Goal: Navigation & Orientation: Find specific page/section

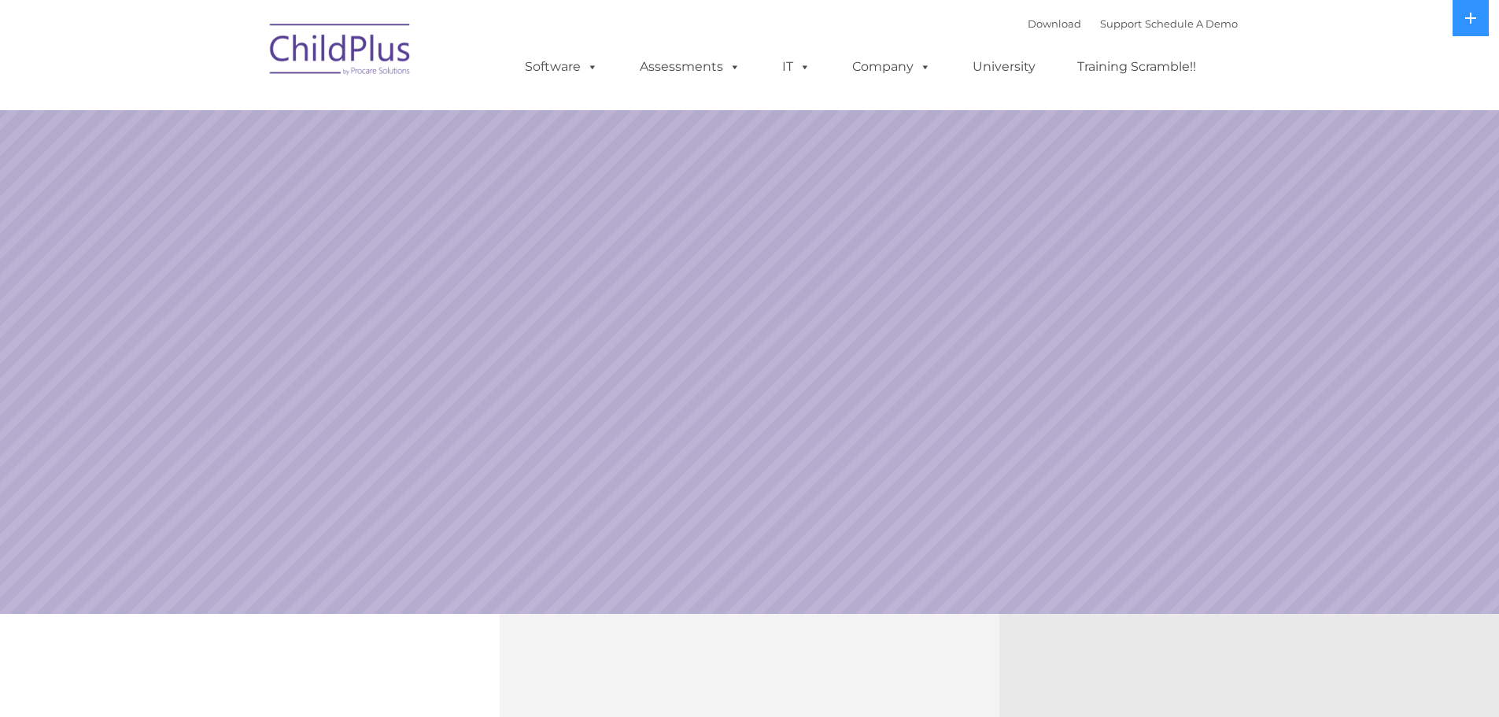
select select "MEDIUM"
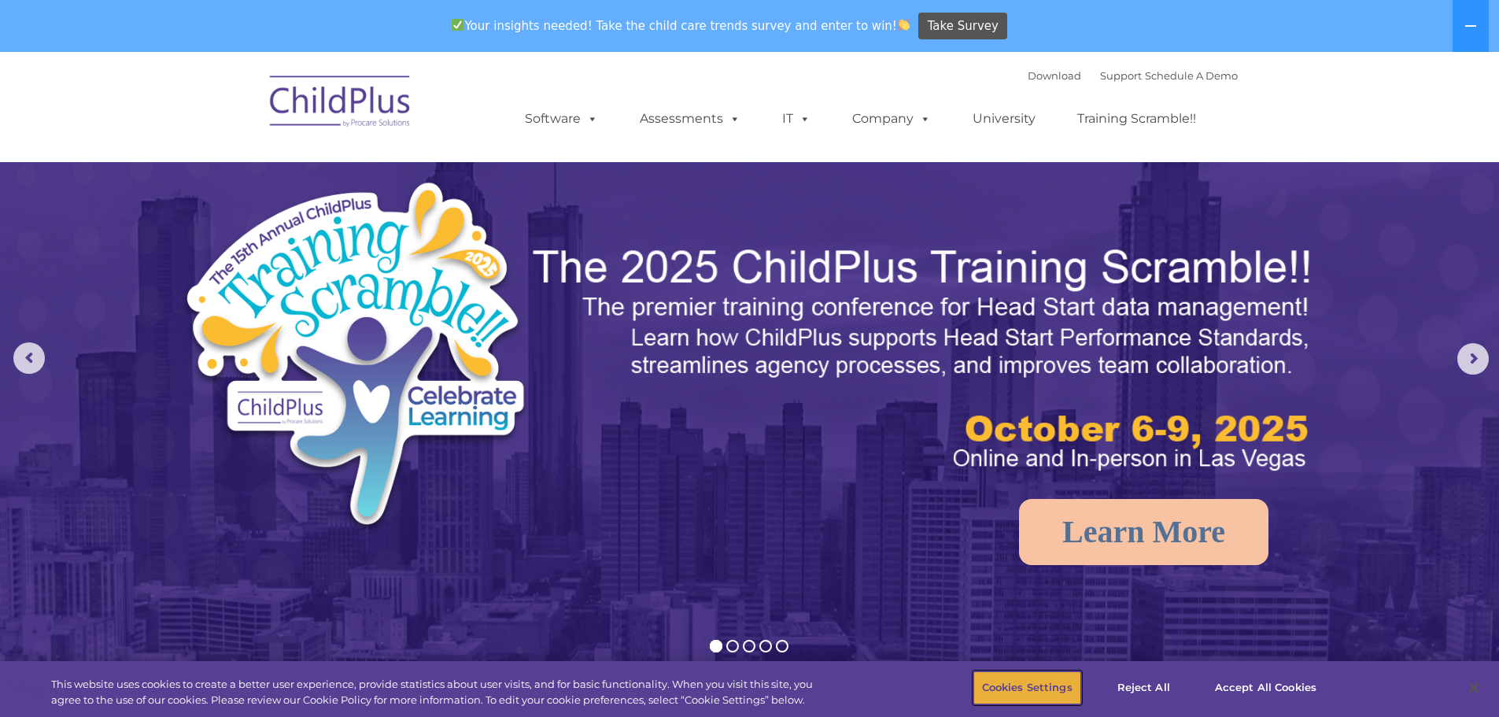
click at [1026, 677] on button "Cookies Settings" at bounding box center [1027, 687] width 108 height 33
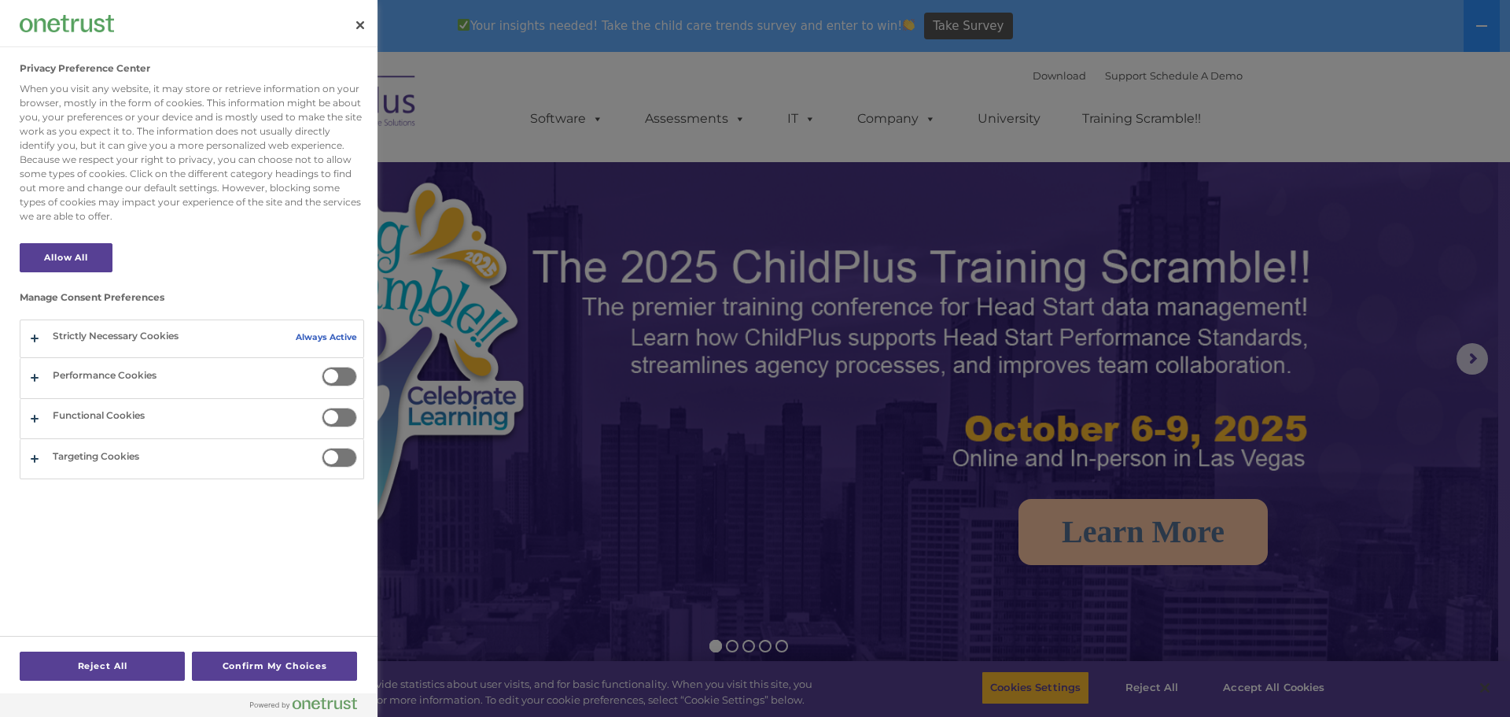
click at [271, 646] on div "Reject All Confirm My Choices" at bounding box center [189, 664] width 338 height 57
click at [259, 657] on button "Confirm My Choices" at bounding box center [274, 665] width 165 height 29
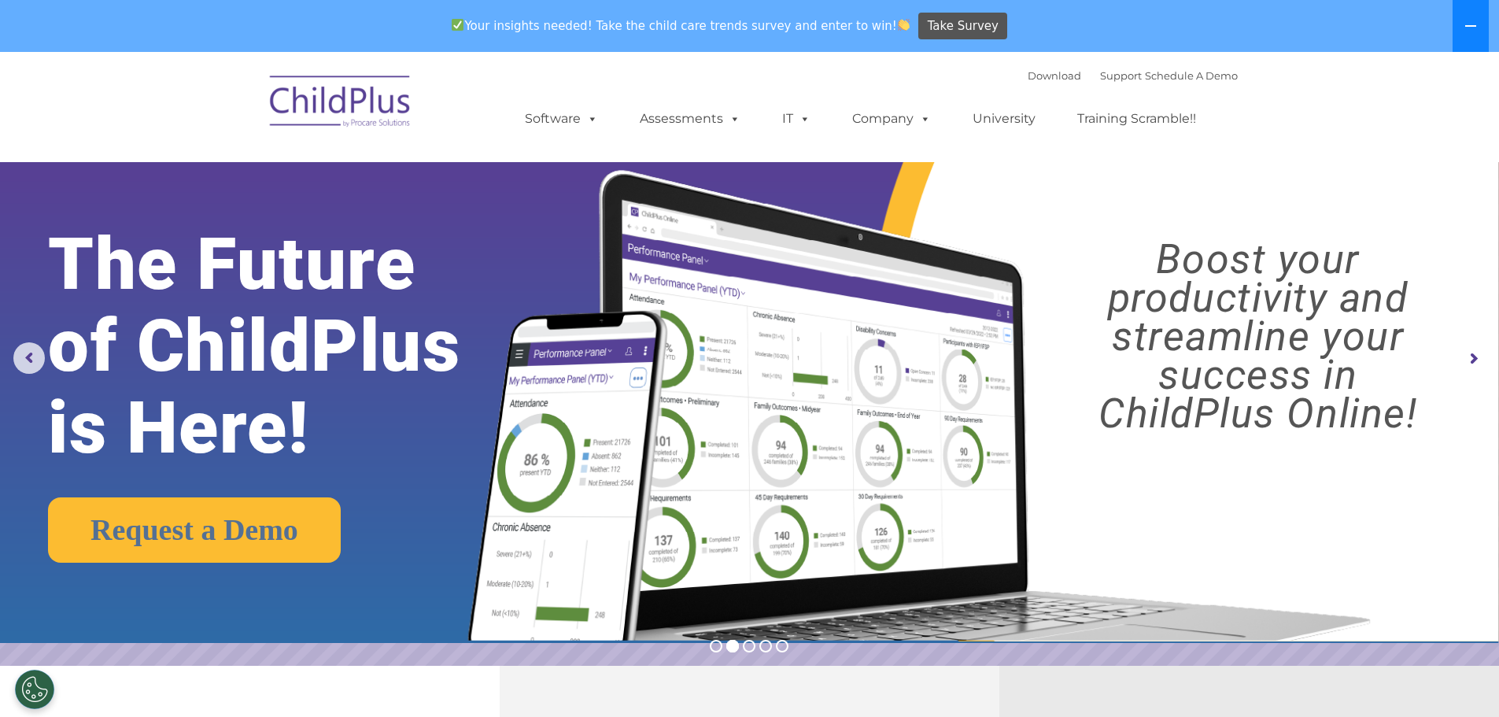
click at [1470, 19] on button at bounding box center [1470, 26] width 36 height 52
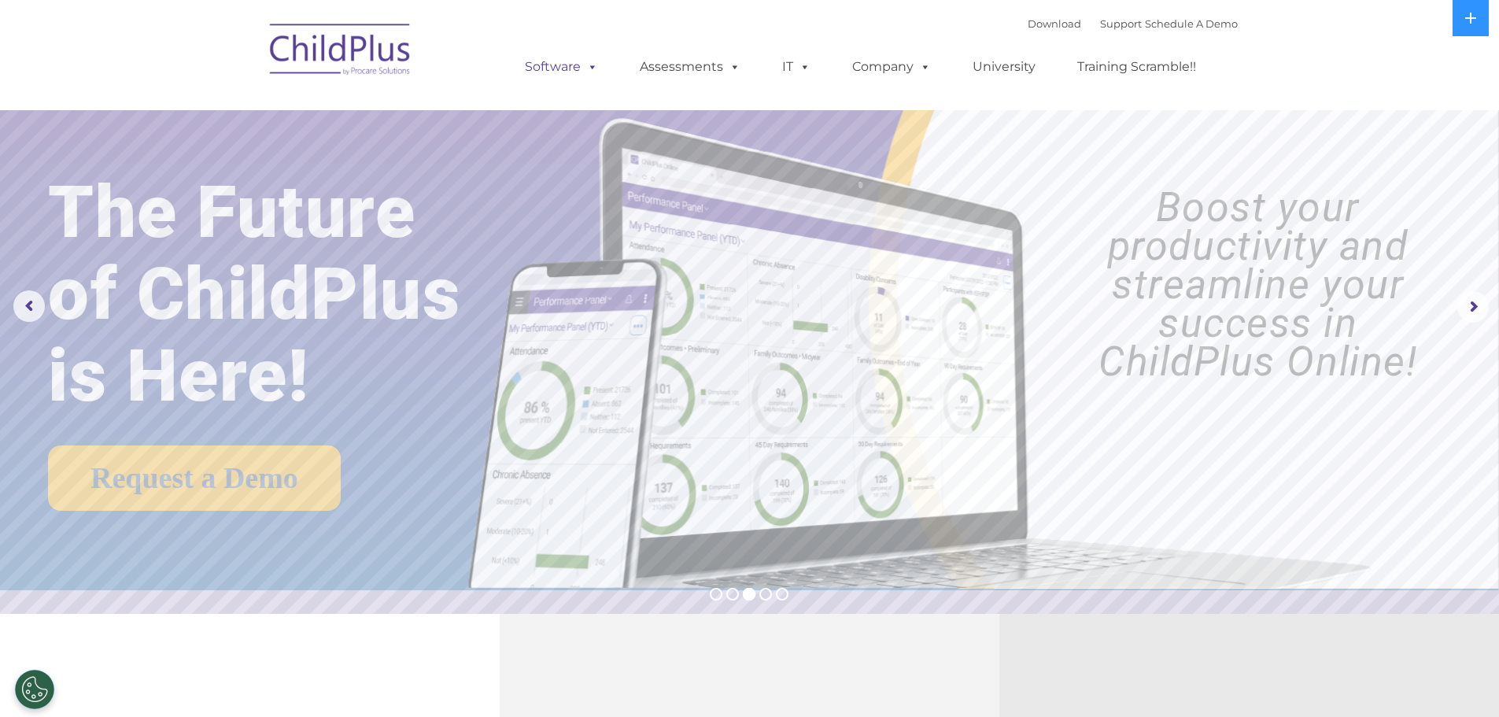
click at [562, 67] on link "Software" at bounding box center [561, 66] width 105 height 31
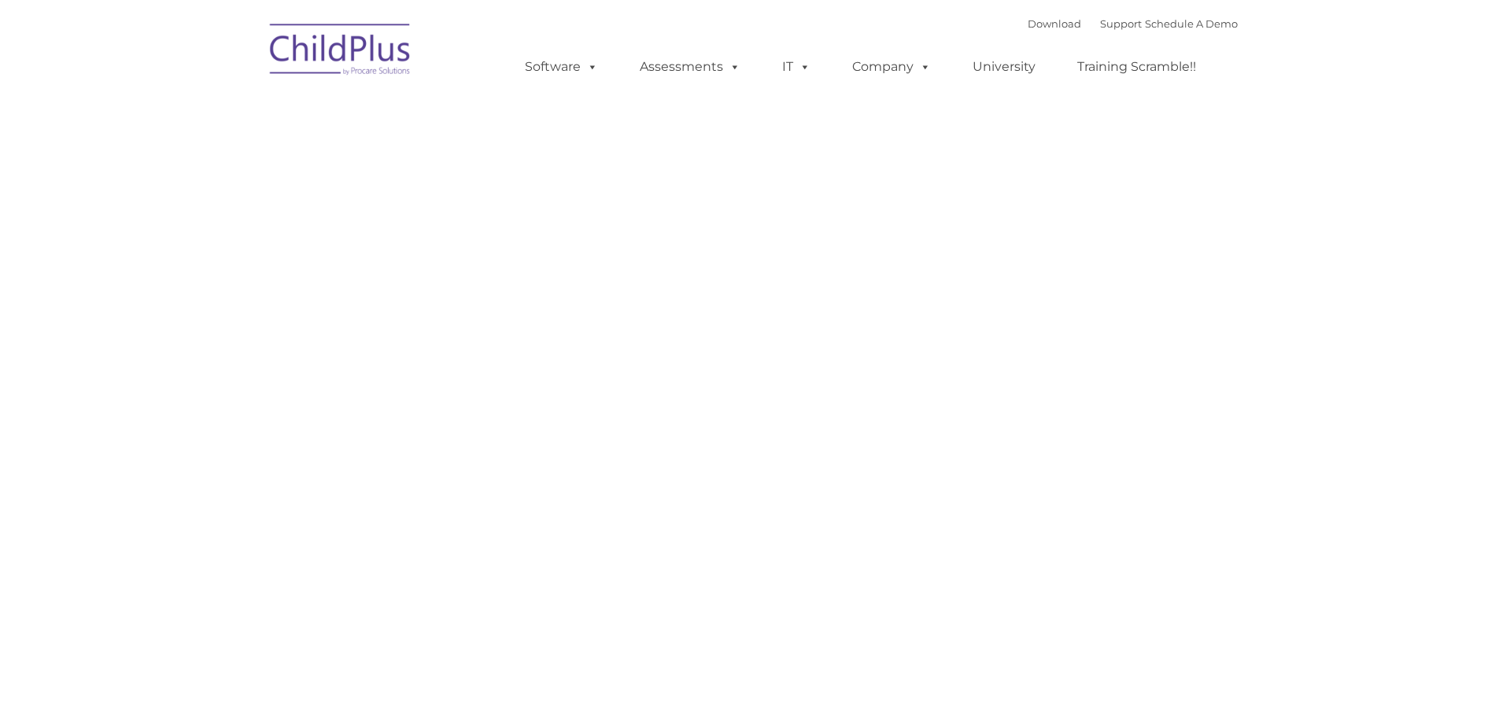
click at [453, 66] on div "Download Support | Schedule A Demo Search for: Search MENU MENU Software ChildP…" at bounding box center [749, 55] width 975 height 87
type input ""
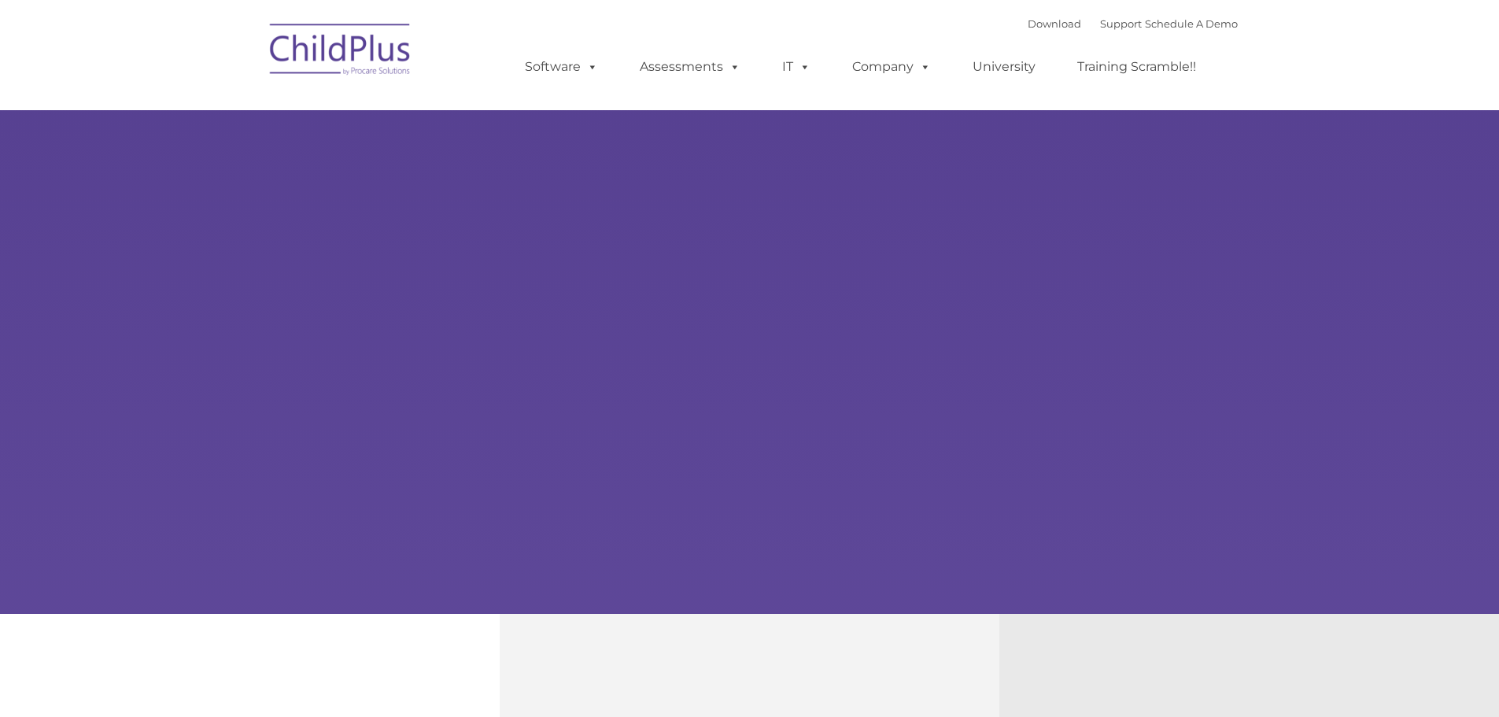
type input ""
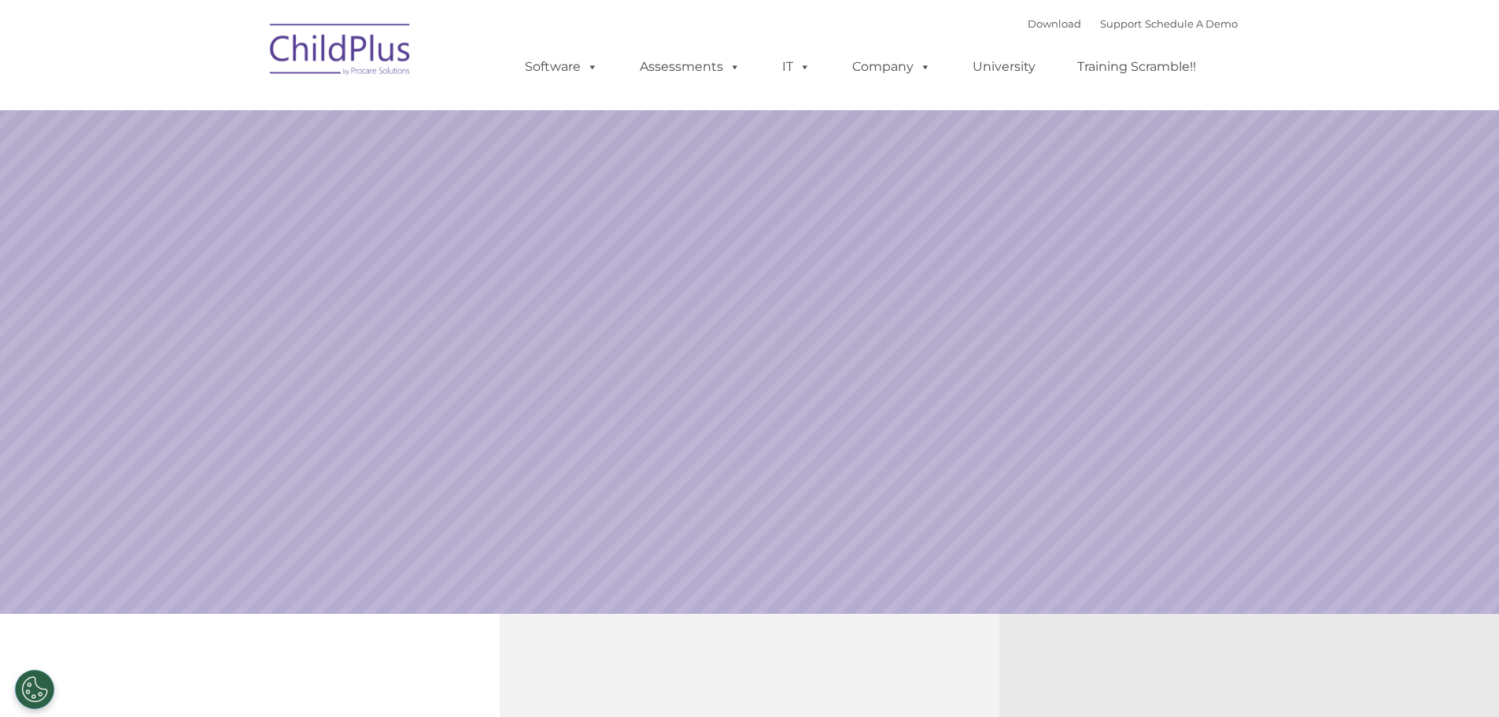
select select "MEDIUM"
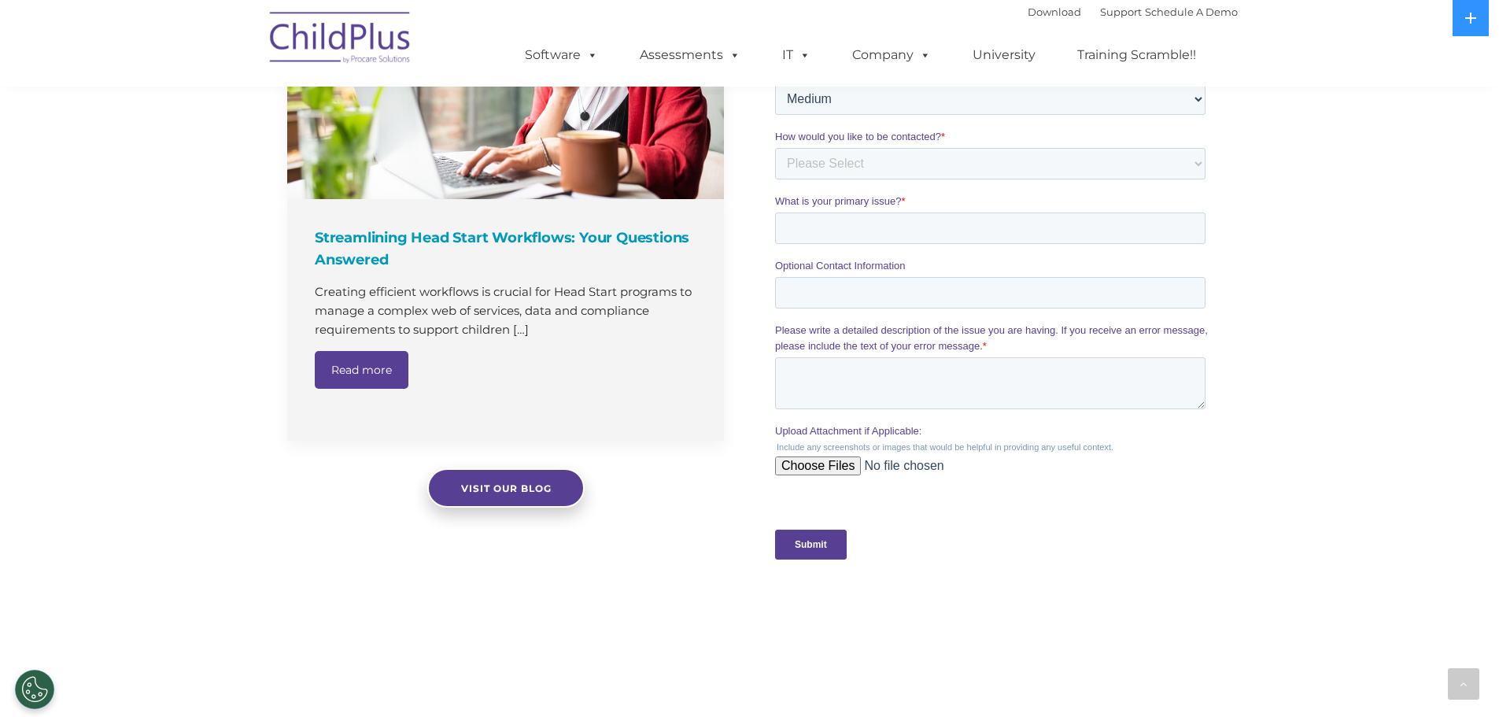
scroll to position [877, 0]
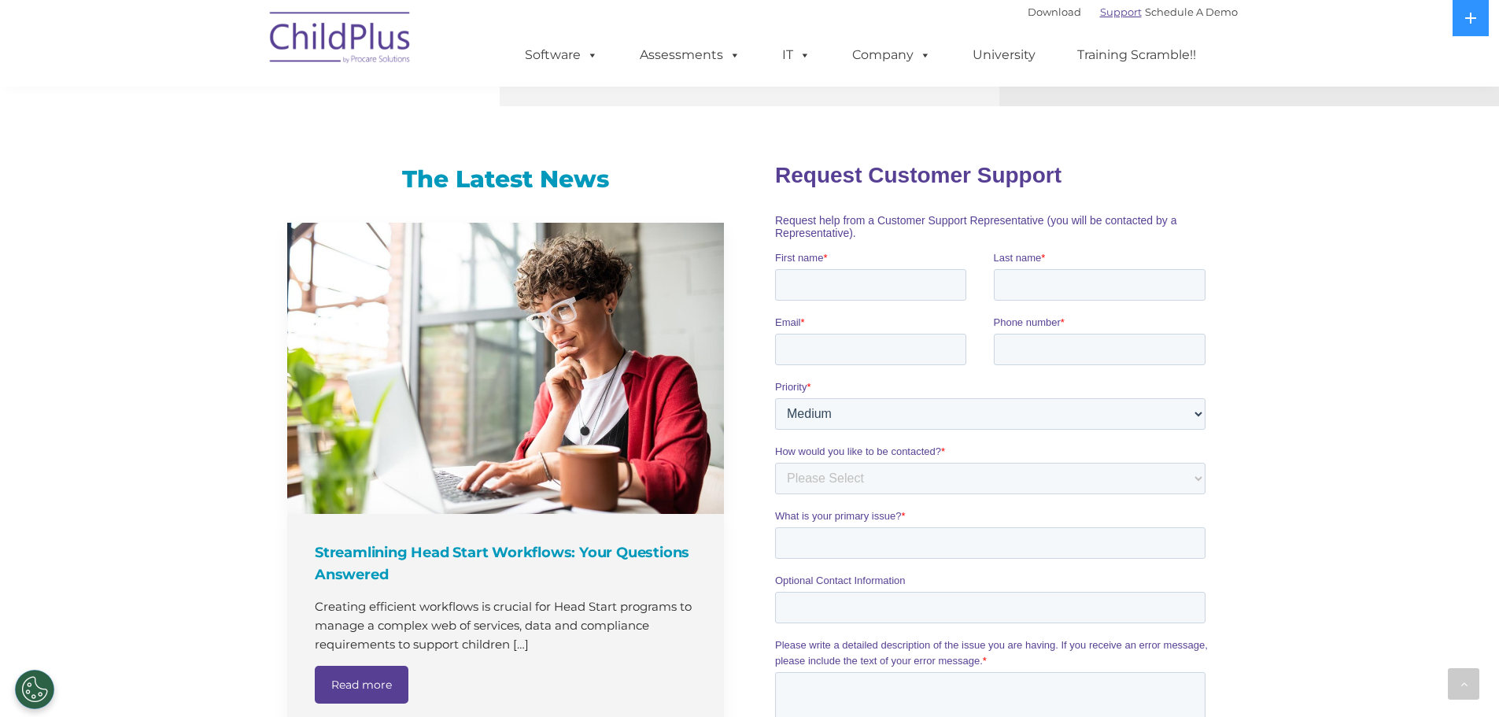
click at [1100, 17] on link "Support" at bounding box center [1121, 12] width 42 height 13
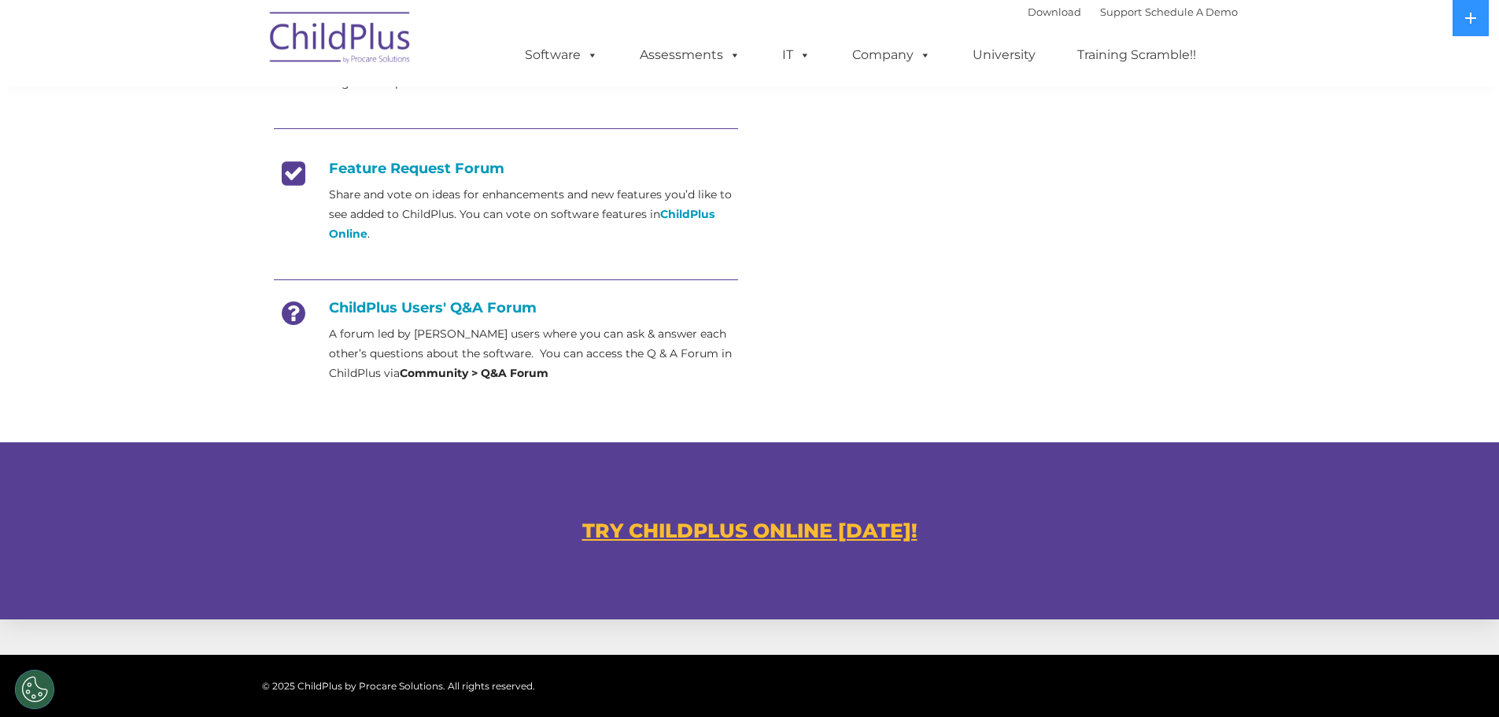
scroll to position [595, 0]
click at [741, 533] on u "TRY CHILDPLUS ONLINE TODAY!" at bounding box center [749, 530] width 335 height 24
click at [672, 211] on strong "ChildPlus Online" at bounding box center [521, 223] width 385 height 34
click at [545, 48] on link "Software" at bounding box center [561, 54] width 105 height 31
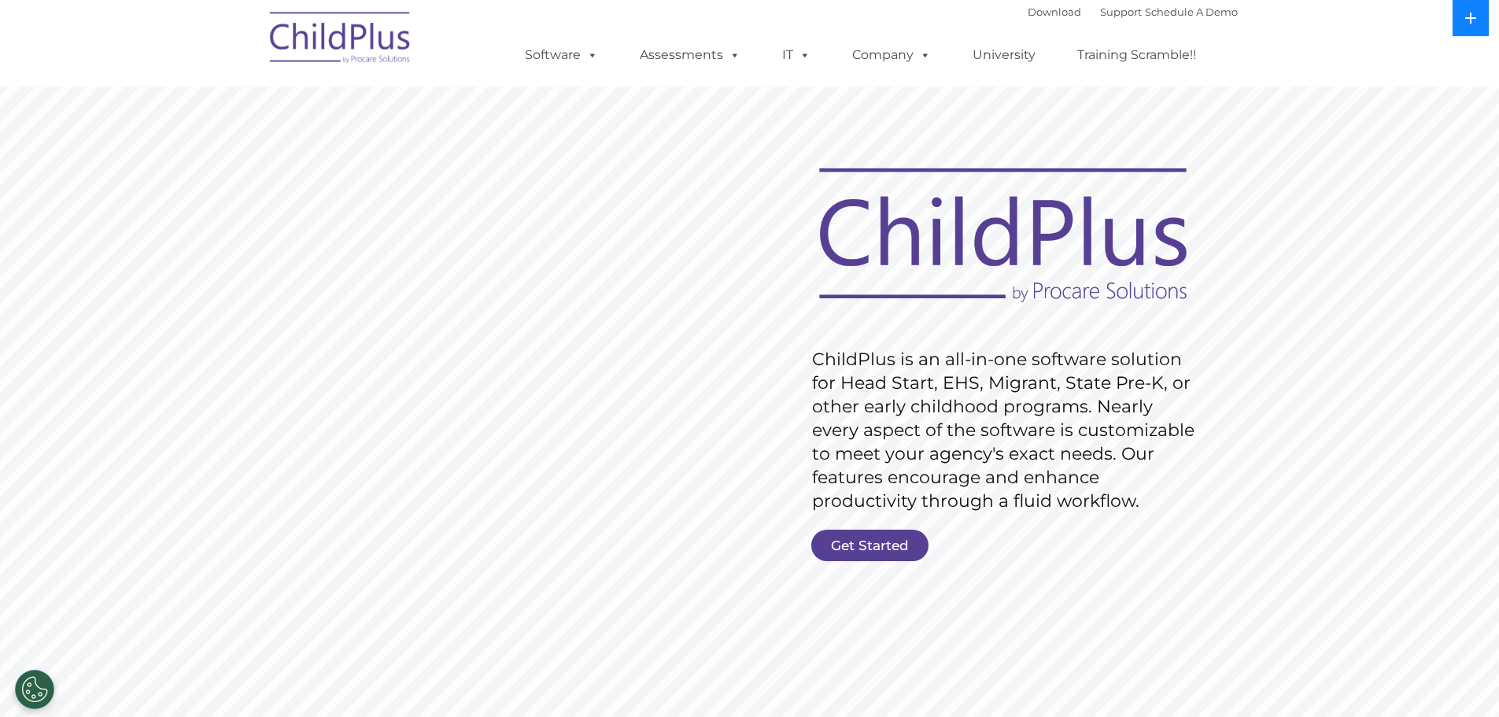
click at [1466, 18] on icon at bounding box center [1470, 18] width 11 height 11
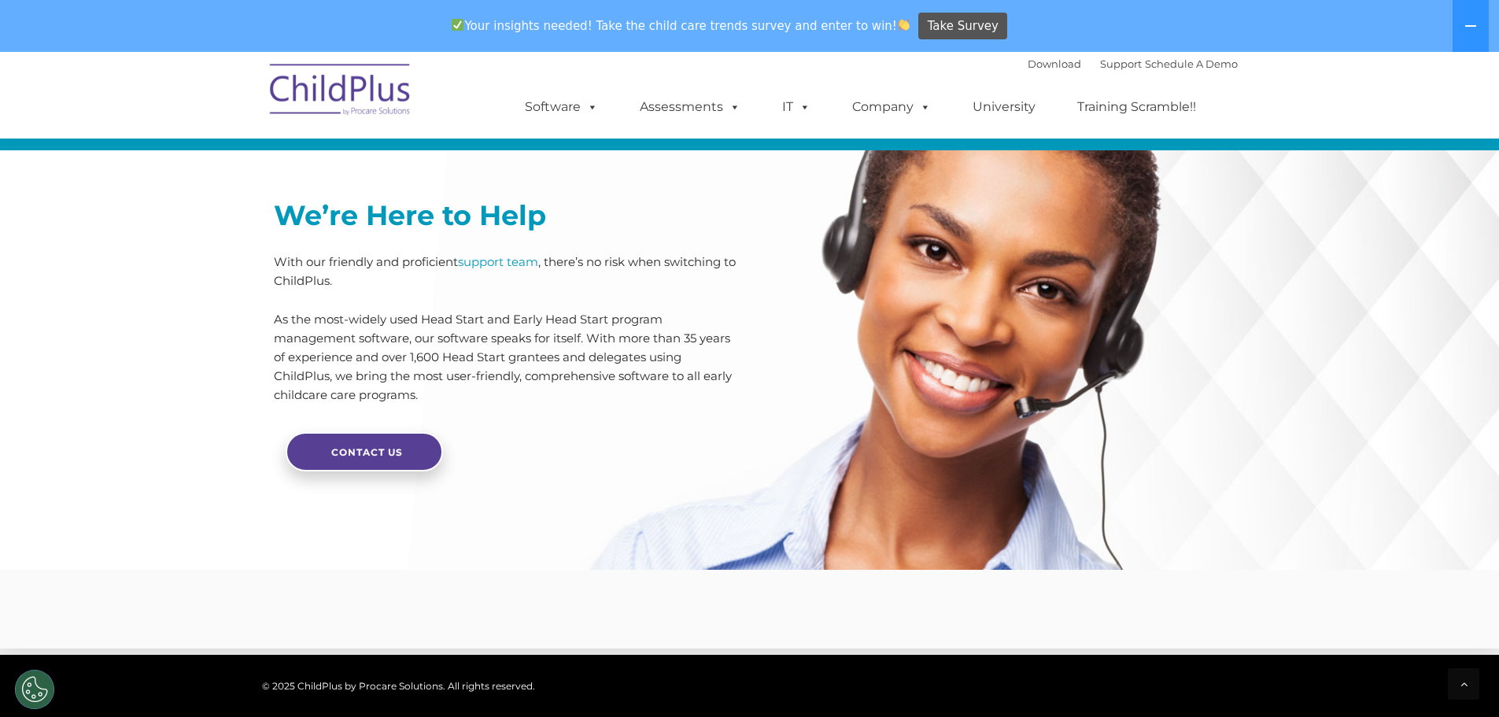
scroll to position [3765, 0]
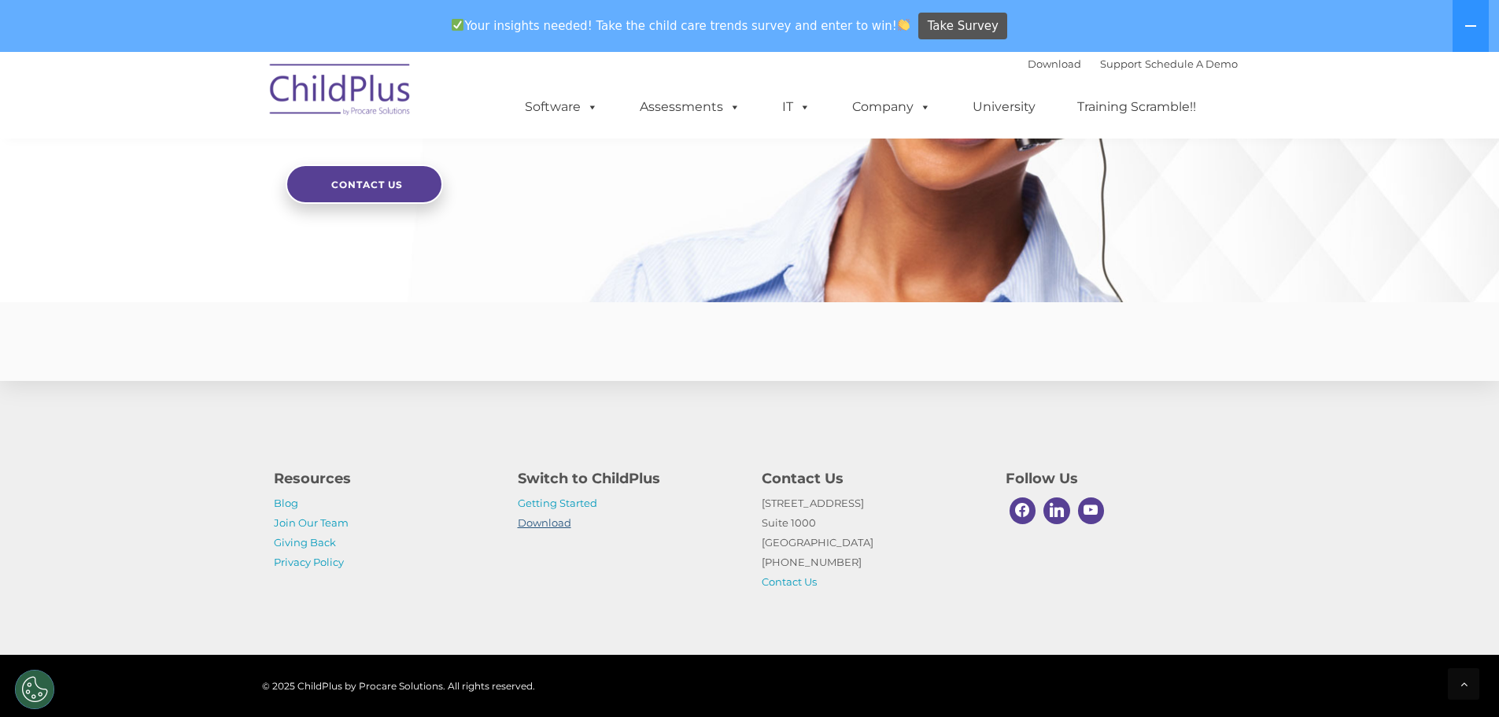
click at [524, 522] on link "Download" at bounding box center [544, 522] width 53 height 13
